Goal: Transaction & Acquisition: Purchase product/service

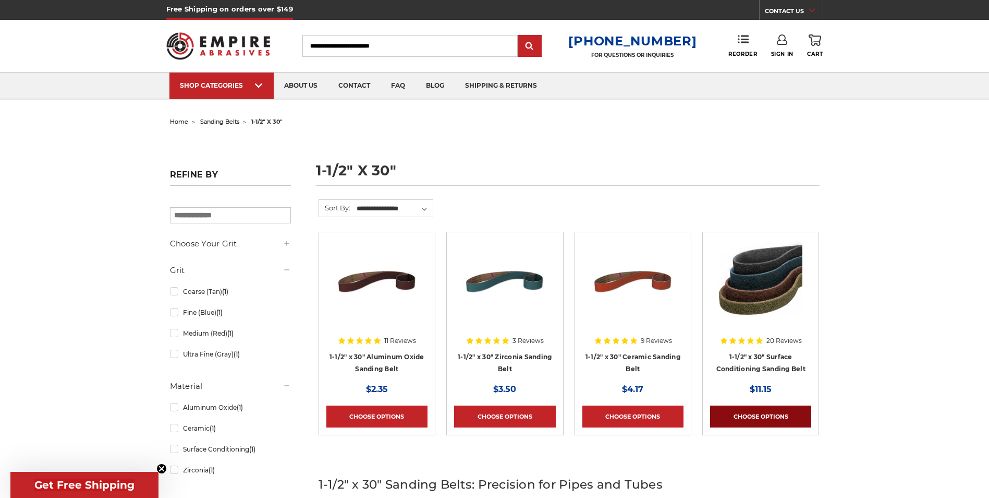
click at [757, 418] on link "Choose Options" at bounding box center [760, 416] width 101 height 22
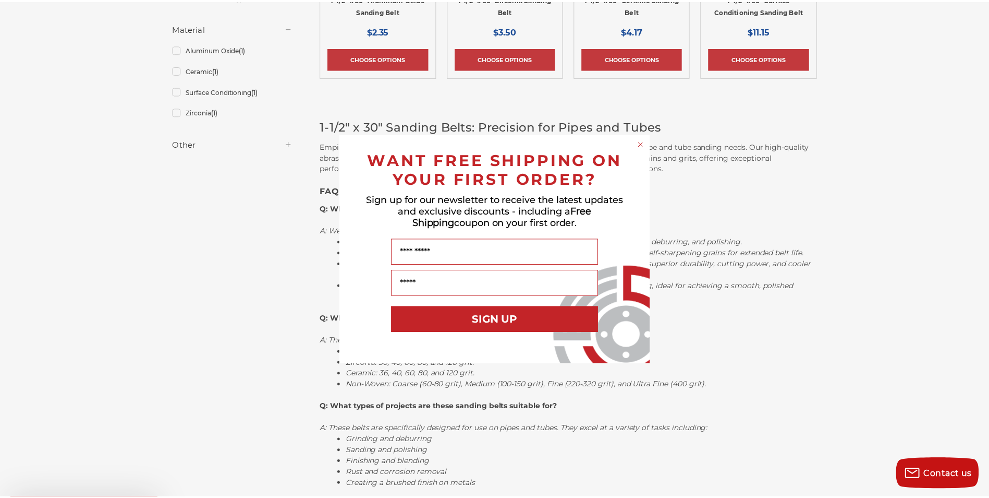
scroll to position [365, 0]
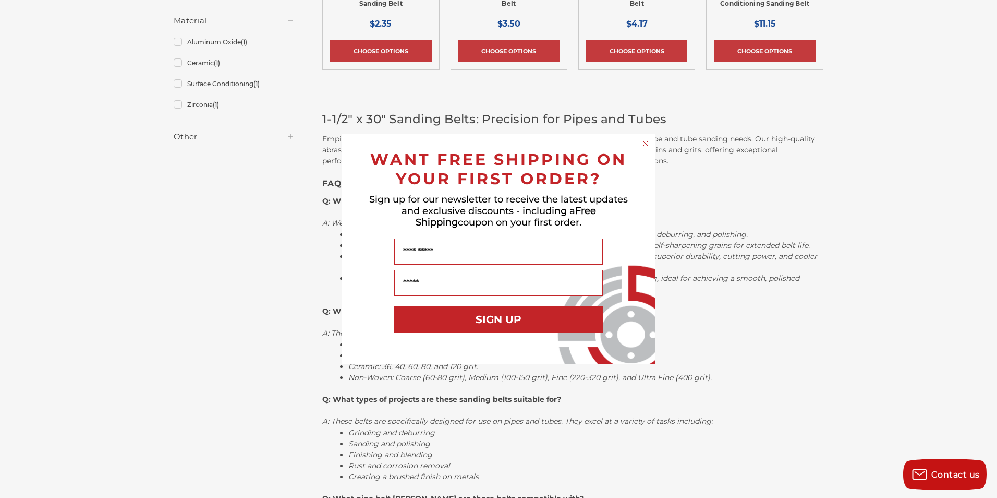
click at [646, 143] on circle "Close dialog" at bounding box center [646, 144] width 10 height 10
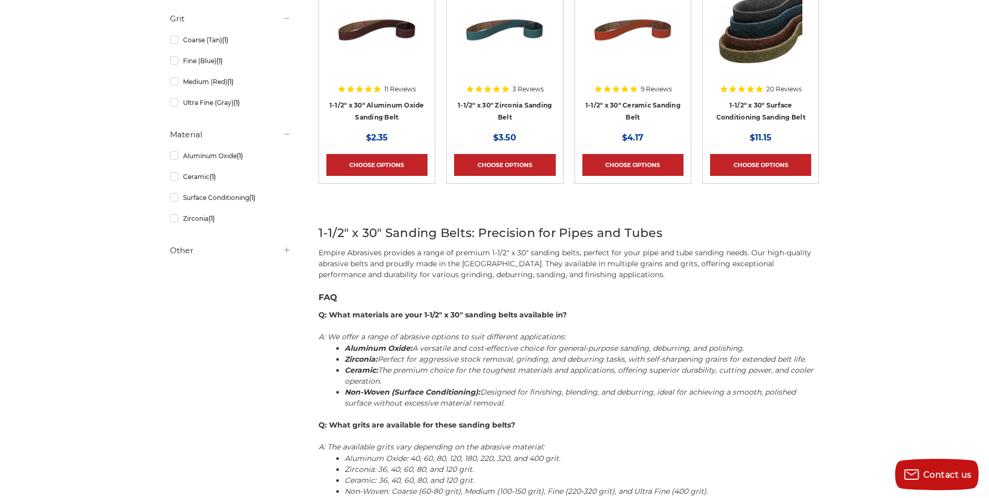
scroll to position [209, 0]
